Goal: Task Accomplishment & Management: Manage account settings

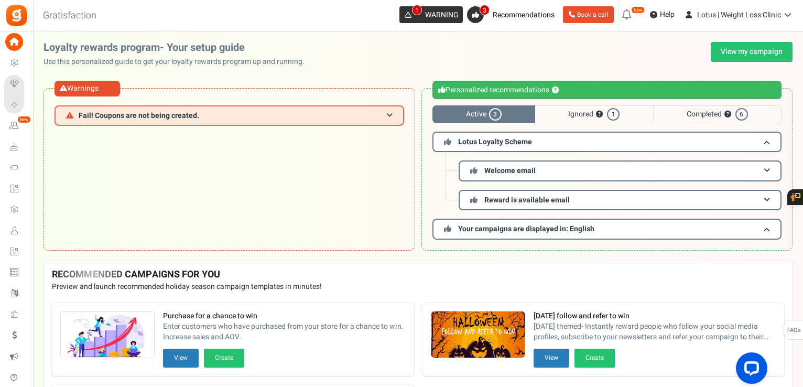
click at [409, 13] on icon at bounding box center [408, 15] width 7 height 7
click at [394, 117] on h3 "Fail! Coupons are not being created." at bounding box center [230, 115] width 350 height 20
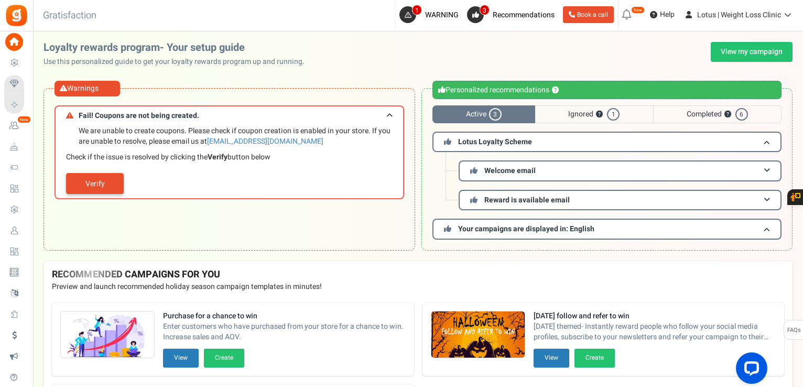
click at [90, 182] on link "Verify" at bounding box center [95, 183] width 58 height 21
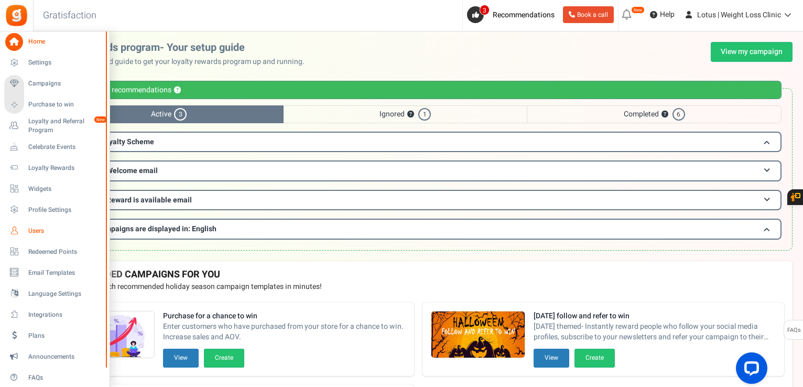
click at [31, 232] on span "Users" at bounding box center [64, 230] width 73 height 9
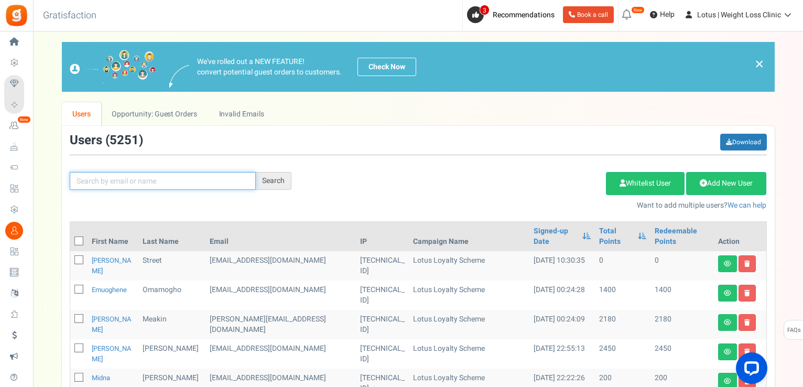
click at [222, 172] on input "text" at bounding box center [163, 181] width 186 height 18
paste input "[EMAIL_ADDRESS][DOMAIN_NAME]"
type input "[EMAIL_ADDRESS][DOMAIN_NAME]"
click at [274, 182] on div "Search" at bounding box center [274, 181] width 36 height 18
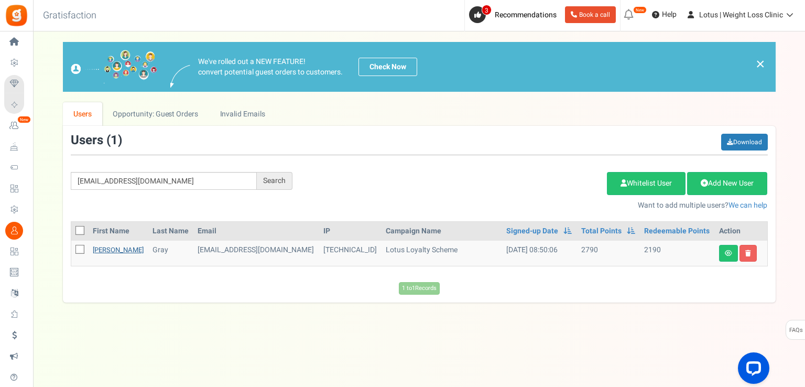
click at [98, 250] on link "[PERSON_NAME]" at bounding box center [118, 250] width 51 height 10
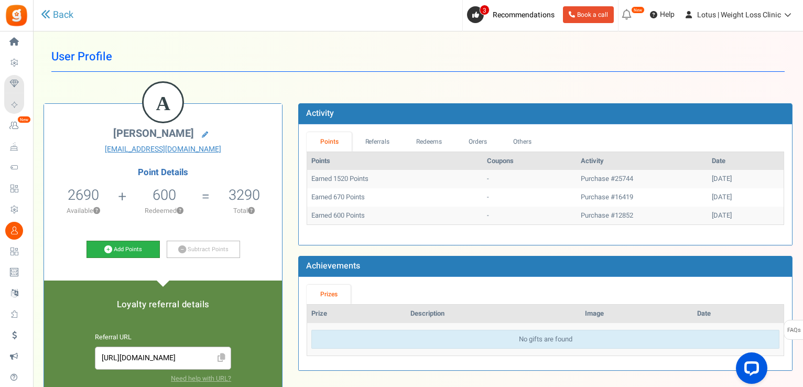
click at [132, 250] on link "Add Points" at bounding box center [123, 250] width 73 height 18
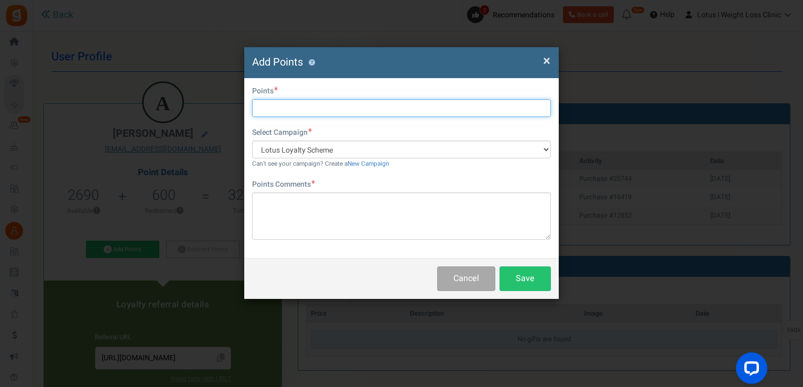
click at [326, 110] on input "text" at bounding box center [401, 108] width 299 height 18
type input "1000"
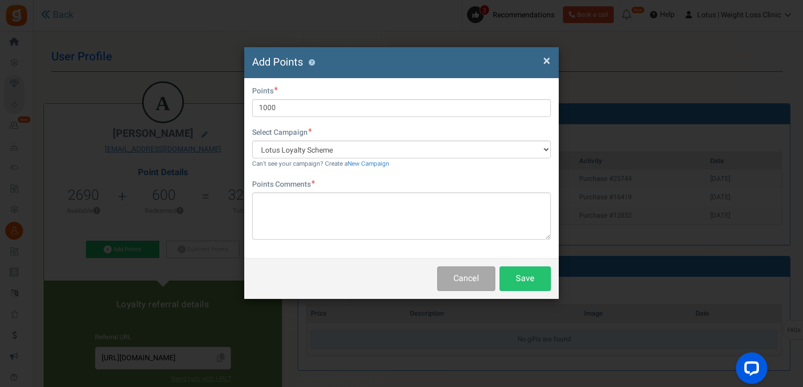
click at [284, 191] on div "Points Comments Char(s) : 0 Allows basic HTML" at bounding box center [401, 209] width 299 height 60
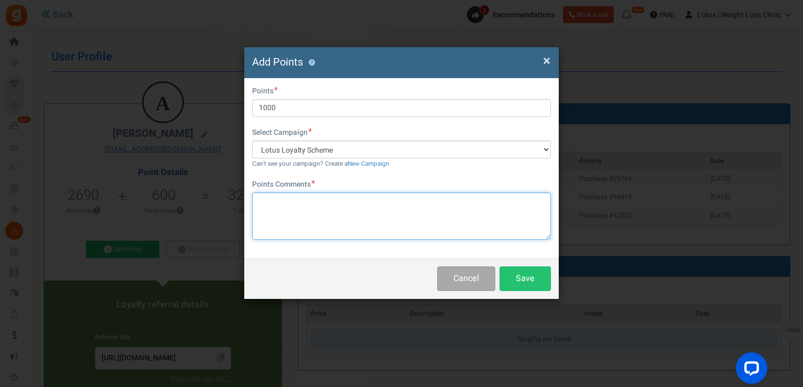
click at [284, 193] on textarea at bounding box center [401, 215] width 299 height 47
type textarea "s"
type textarea "apology for service"
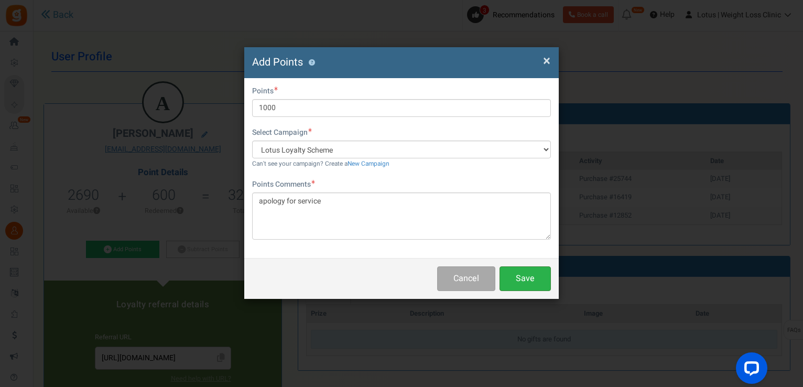
click at [528, 267] on button "Save" at bounding box center [525, 278] width 51 height 25
